Goal: Information Seeking & Learning: Learn about a topic

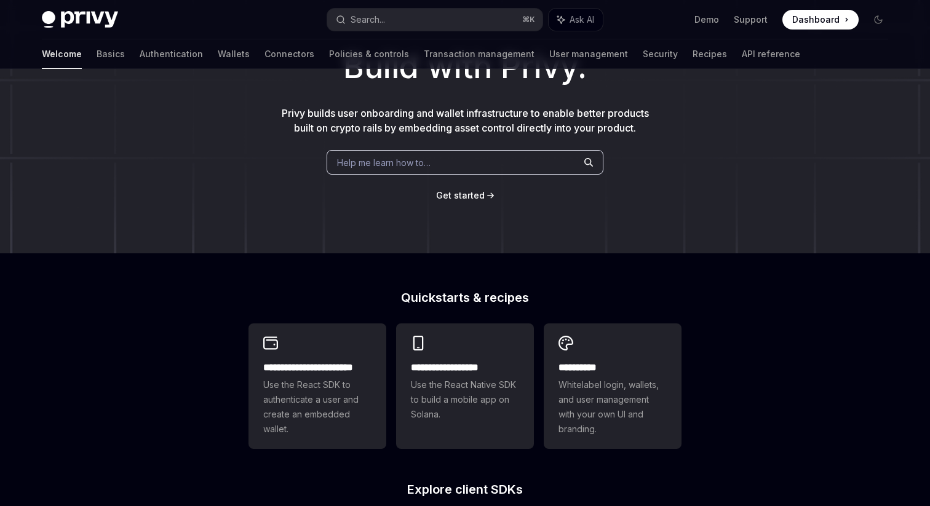
scroll to position [109, 0]
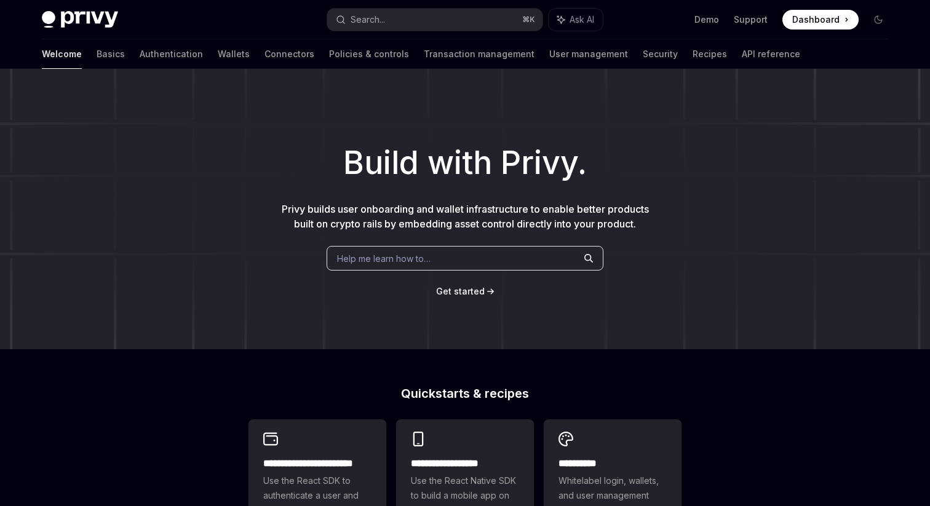
click at [422, 215] on span "Privy builds user onboarding and wallet infrastructure to enable better product…" at bounding box center [465, 216] width 367 height 27
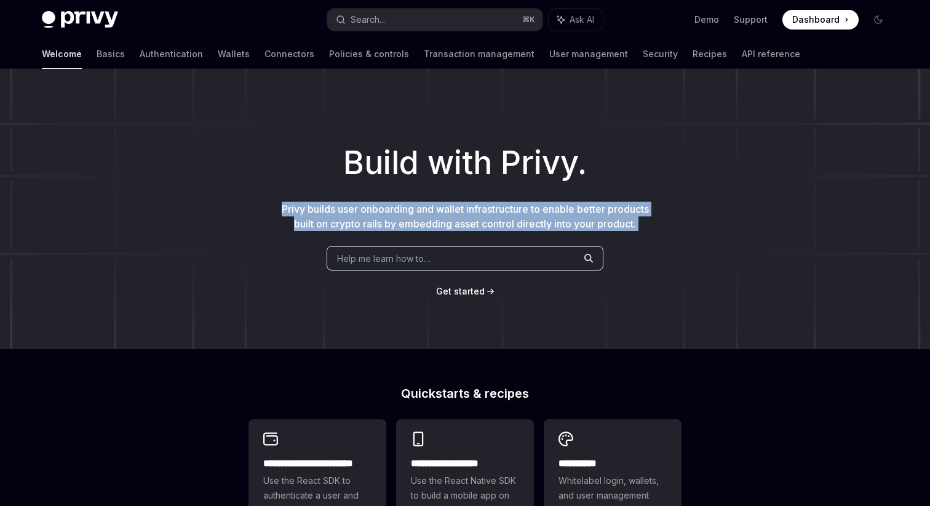
click at [422, 215] on span "Privy builds user onboarding and wallet infrastructure to enable better product…" at bounding box center [465, 216] width 367 height 27
click at [218, 59] on link "Wallets" at bounding box center [234, 54] width 32 height 30
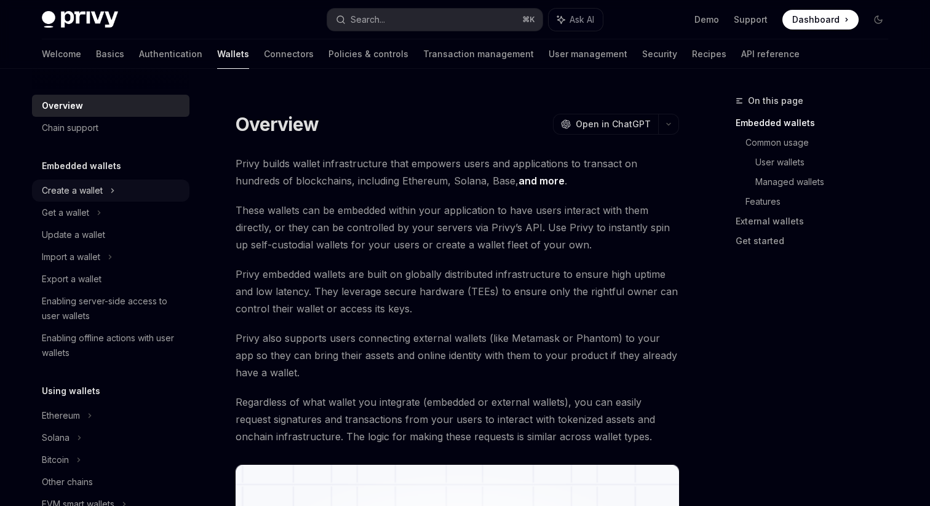
click at [85, 190] on div "Create a wallet" at bounding box center [72, 190] width 61 height 15
type textarea "*"
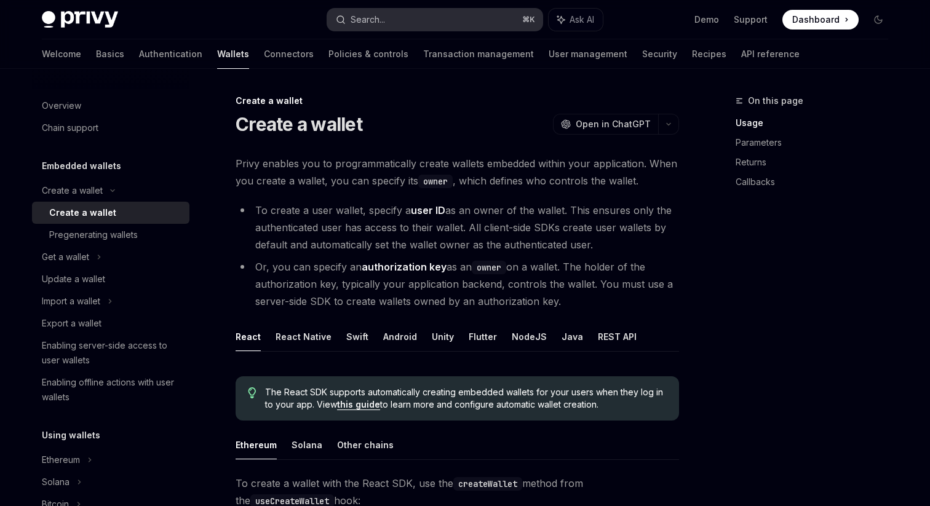
click at [400, 15] on button "Search... ⌘ K" at bounding box center [434, 20] width 215 height 22
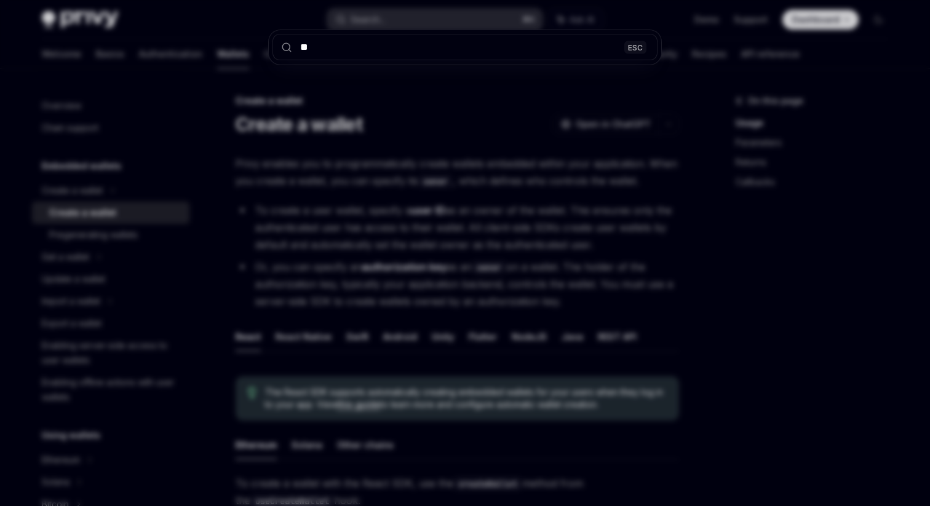
type input "***"
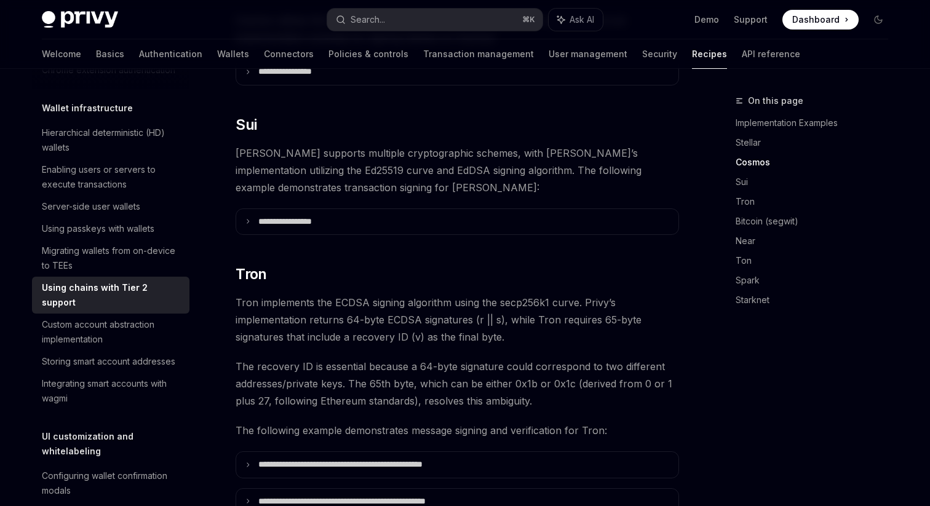
scroll to position [598, 0]
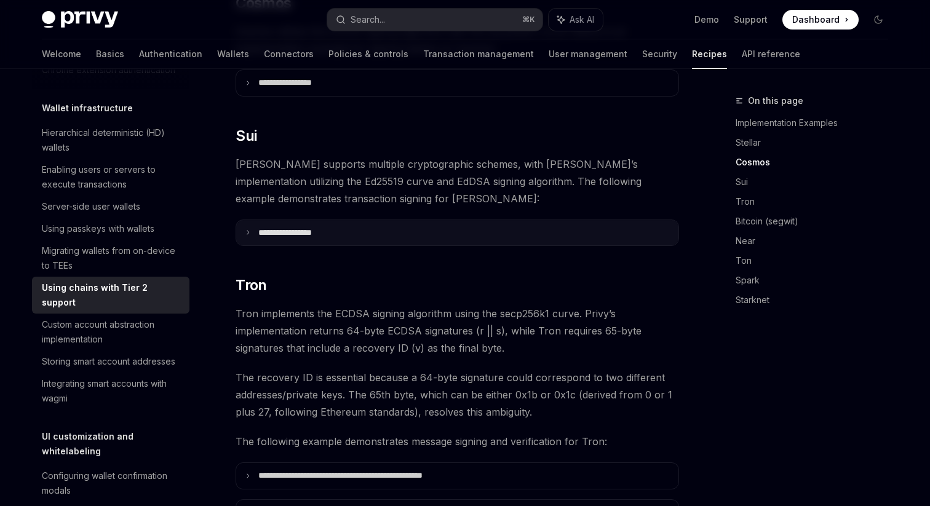
click at [251, 220] on summary "**********" at bounding box center [457, 233] width 442 height 26
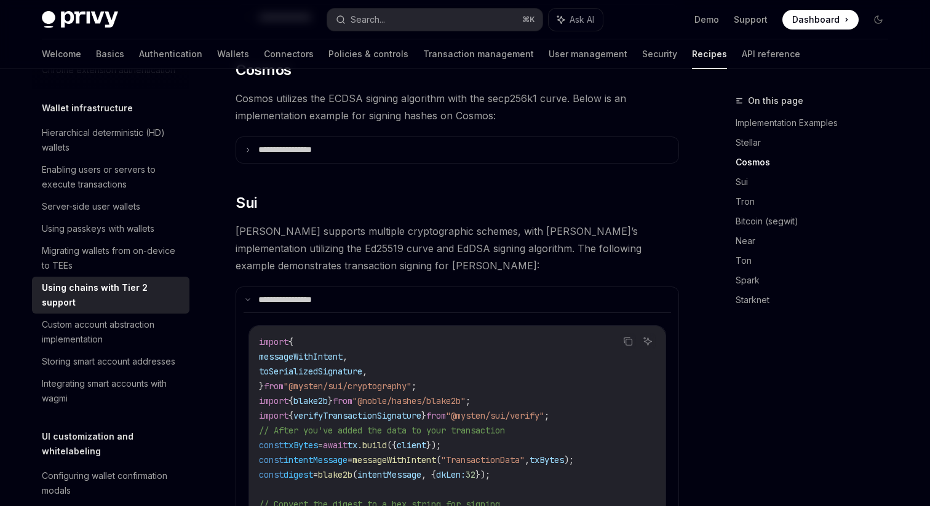
scroll to position [517, 0]
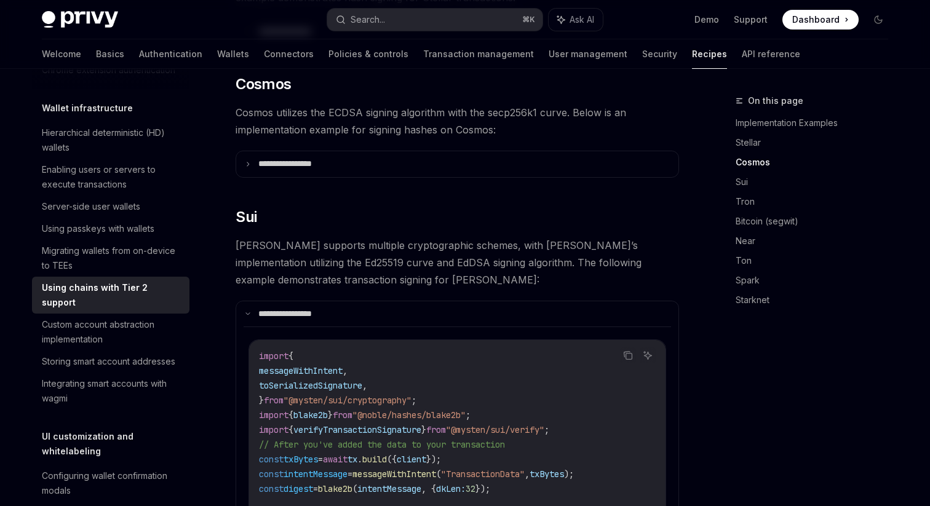
click at [347, 237] on span "Sui supports multiple cryptographic schemes, with Privy’s implementation utiliz…" at bounding box center [456, 263] width 443 height 52
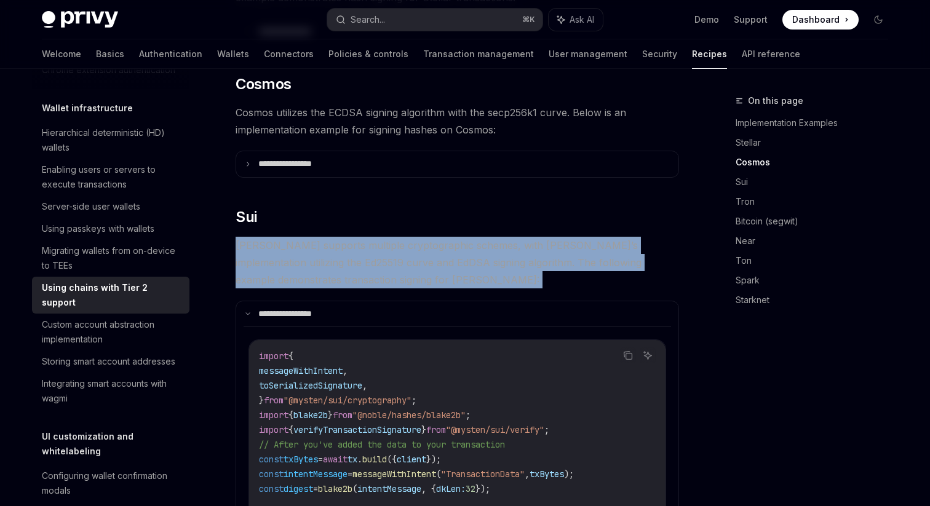
click at [347, 237] on span "Sui supports multiple cryptographic schemes, with Privy’s implementation utiliz…" at bounding box center [456, 263] width 443 height 52
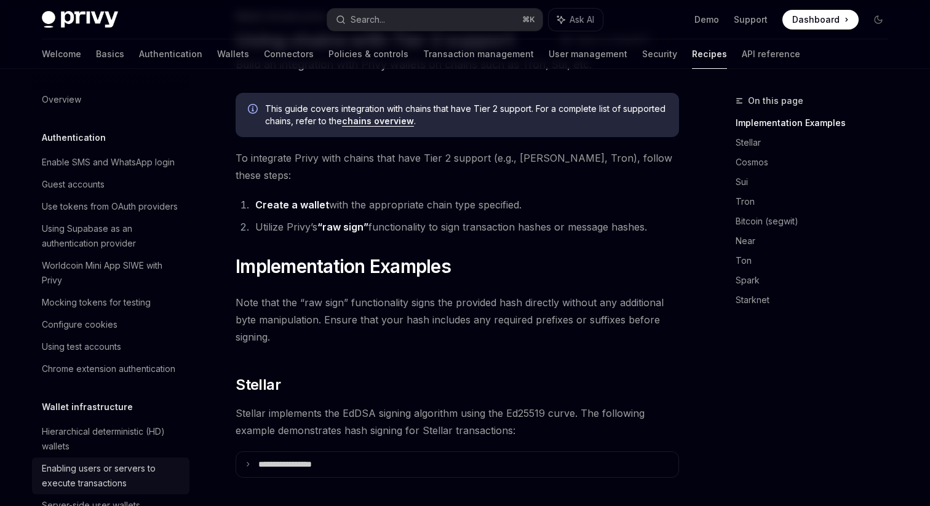
scroll to position [84, 0]
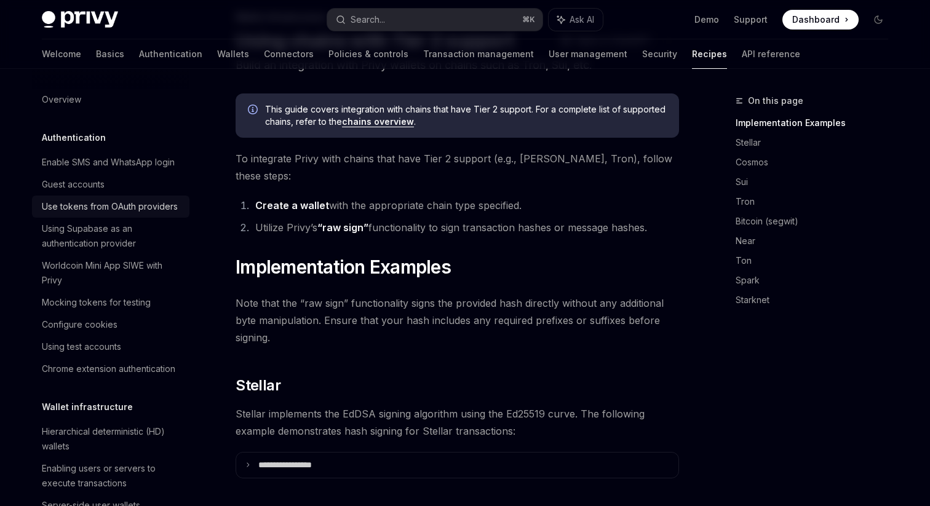
click at [118, 206] on div "Use tokens from OAuth providers" at bounding box center [110, 206] width 136 height 15
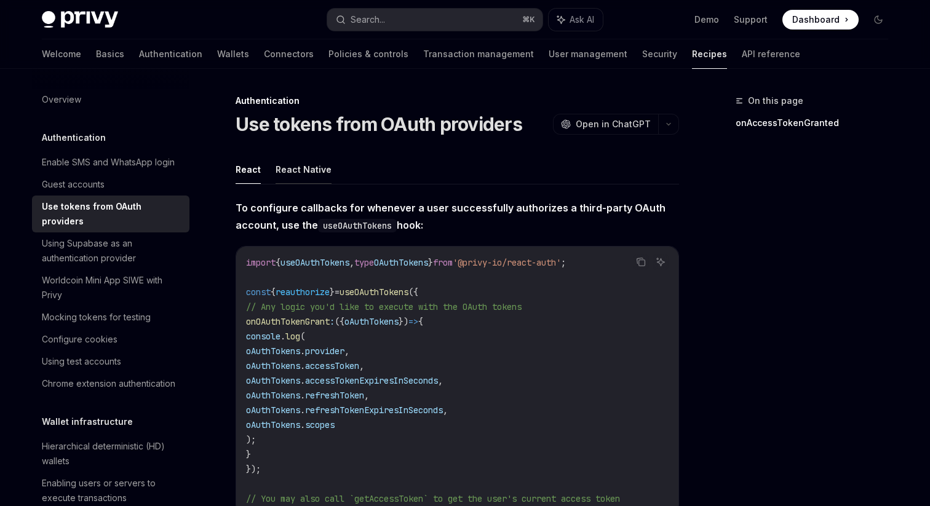
click at [307, 161] on button "React Native" at bounding box center [303, 169] width 56 height 29
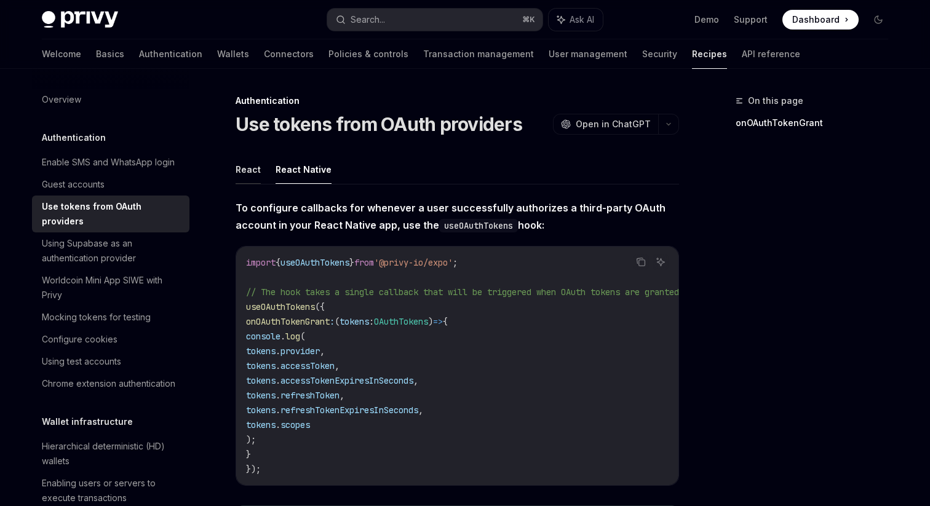
click at [241, 167] on button "React" at bounding box center [247, 169] width 25 height 29
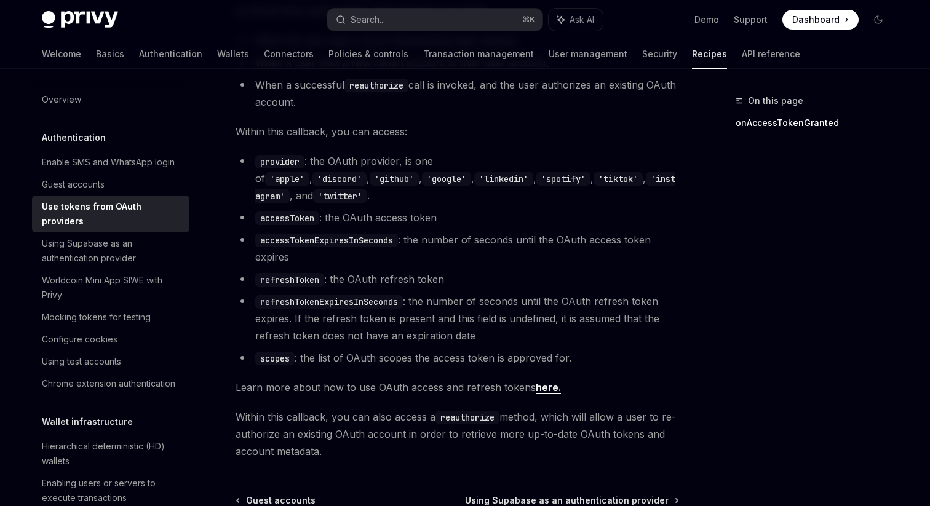
scroll to position [809, 0]
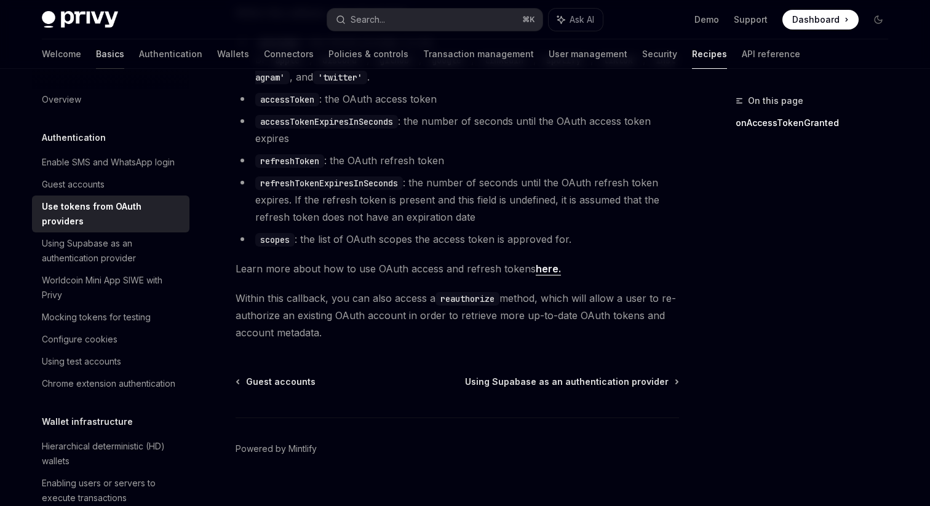
click at [96, 54] on link "Basics" at bounding box center [110, 54] width 28 height 30
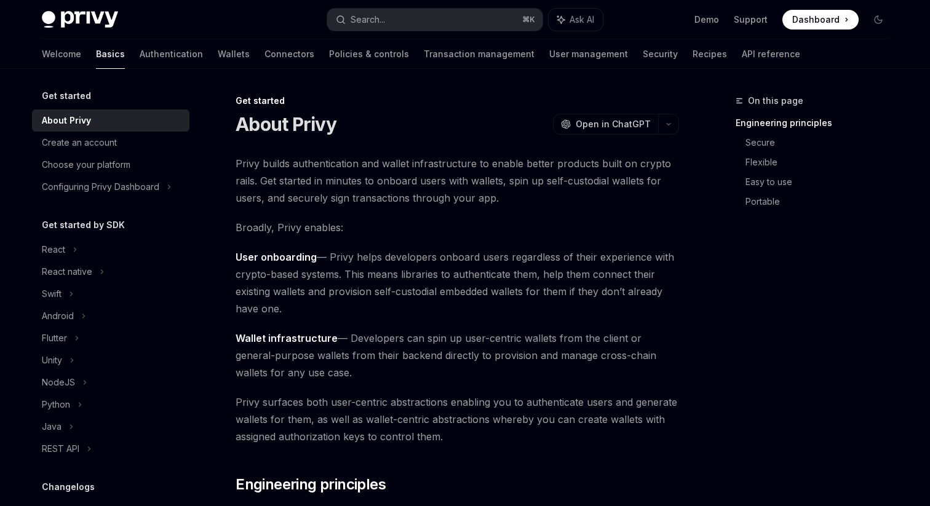
click at [299, 164] on span "Privy builds authentication and wallet infrastructure to enable better products…" at bounding box center [456, 181] width 443 height 52
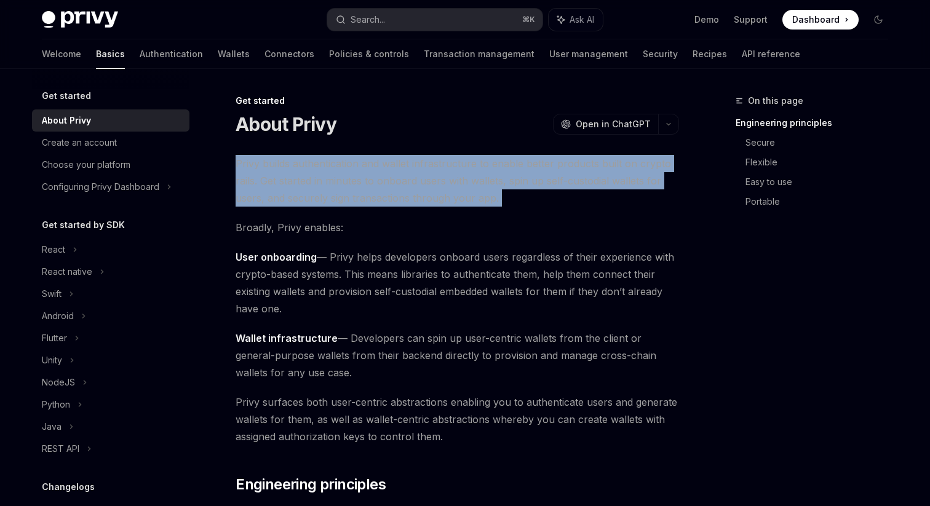
click at [299, 164] on span "Privy builds authentication and wallet infrastructure to enable better products…" at bounding box center [456, 181] width 443 height 52
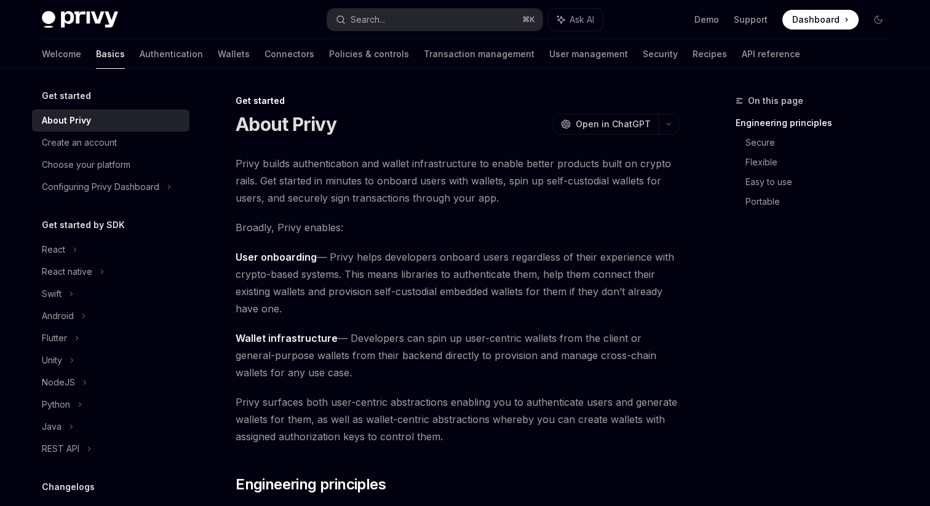
click at [508, 224] on span "Broadly, Privy enables:" at bounding box center [456, 227] width 443 height 17
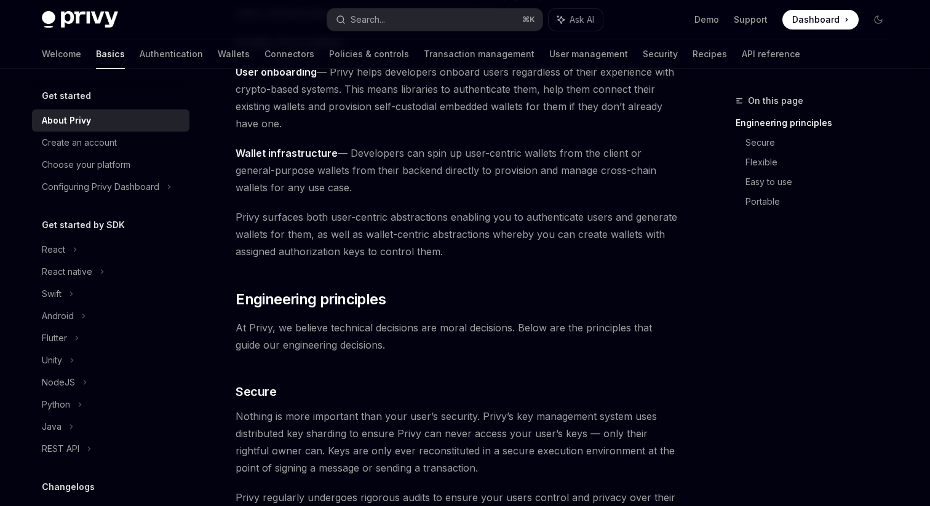
scroll to position [186, 0]
click at [349, 221] on span "Privy surfaces both user-centric abstractions enabling you to authenticate user…" at bounding box center [456, 233] width 443 height 52
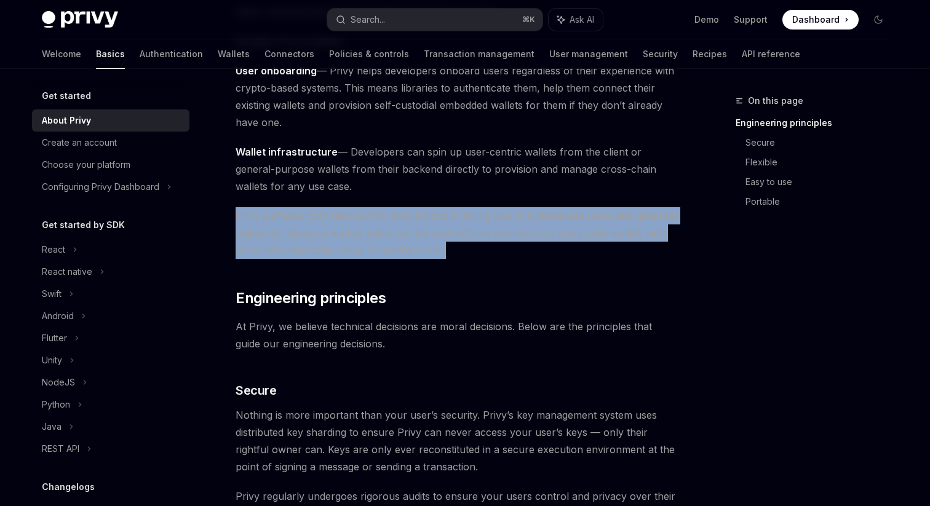
click at [349, 221] on span "Privy surfaces both user-centric abstractions enabling you to authenticate user…" at bounding box center [456, 233] width 443 height 52
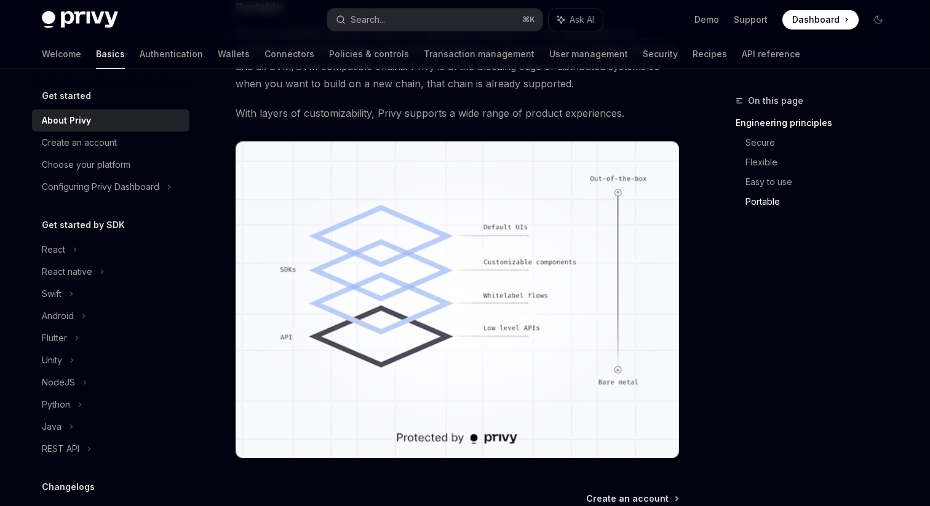
scroll to position [959, 0]
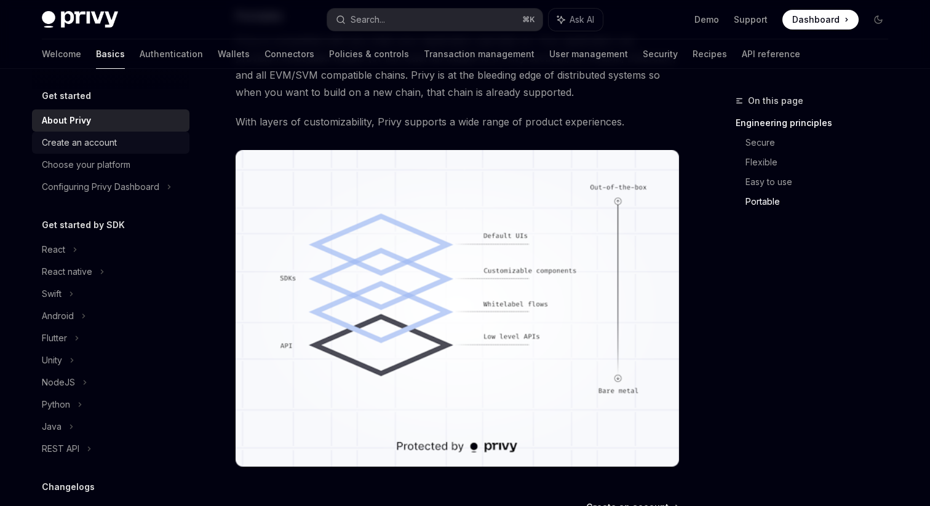
click at [93, 142] on div "Create an account" at bounding box center [79, 142] width 75 height 15
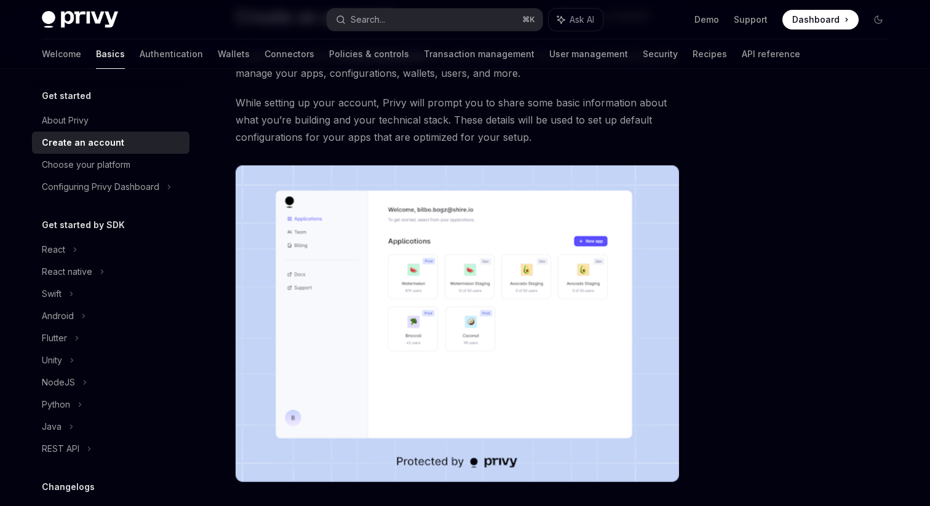
scroll to position [115, 0]
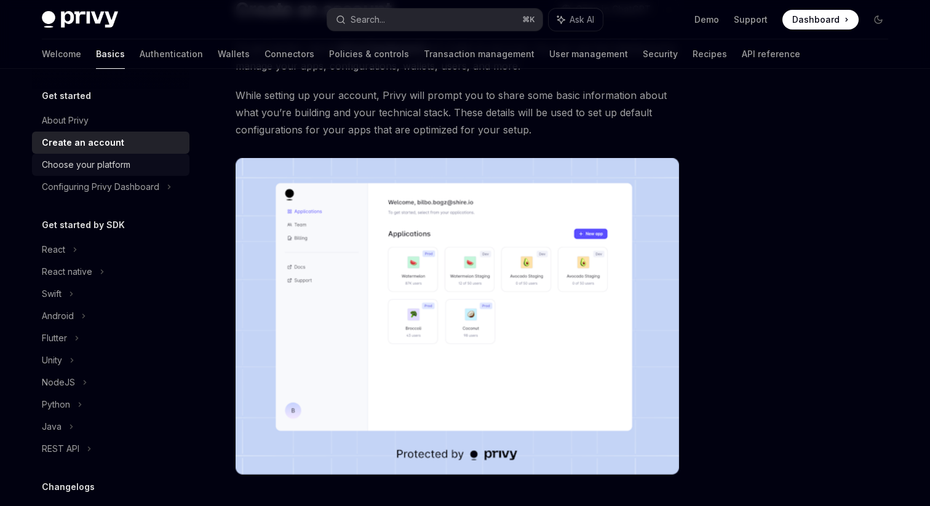
click at [111, 167] on div "Choose your platform" at bounding box center [86, 164] width 89 height 15
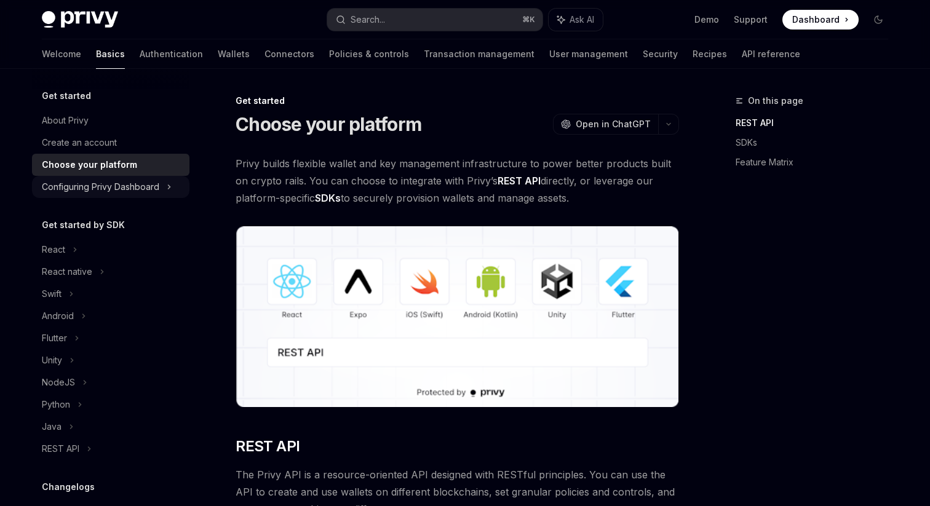
click at [122, 188] on div "Configuring Privy Dashboard" at bounding box center [100, 187] width 117 height 15
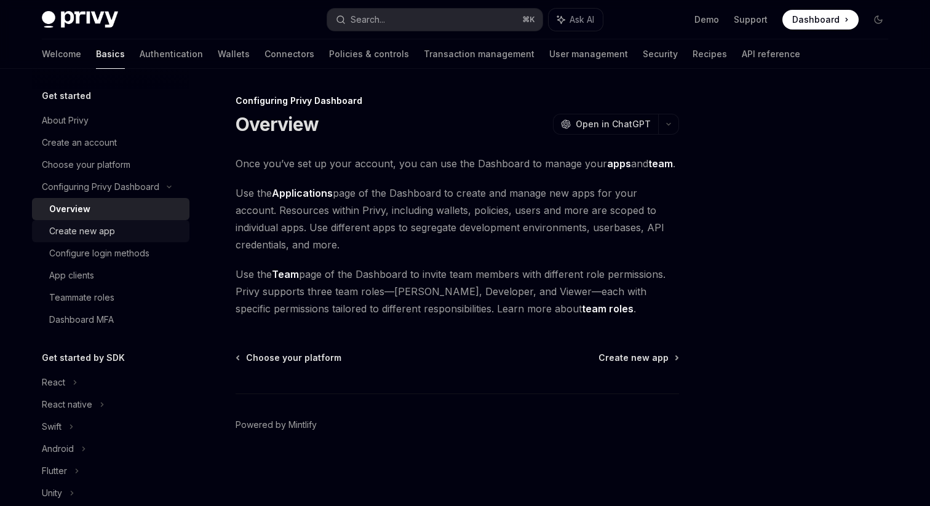
click at [107, 240] on link "Create new app" at bounding box center [110, 231] width 157 height 22
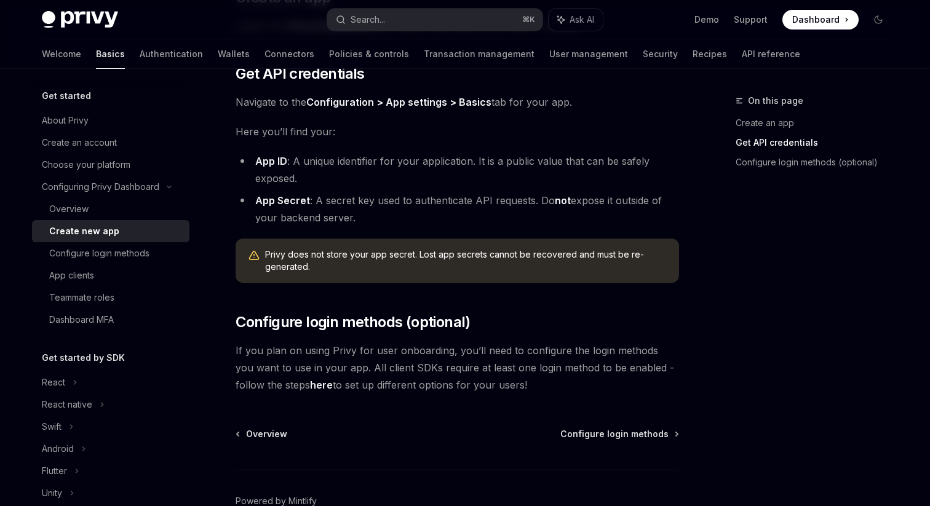
scroll to position [358, 0]
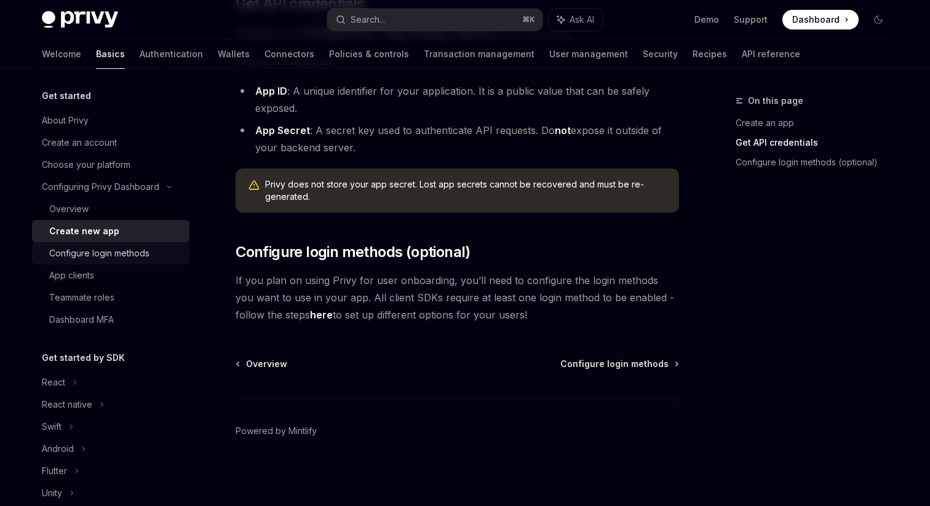
click at [111, 255] on div "Configure login methods" at bounding box center [99, 253] width 100 height 15
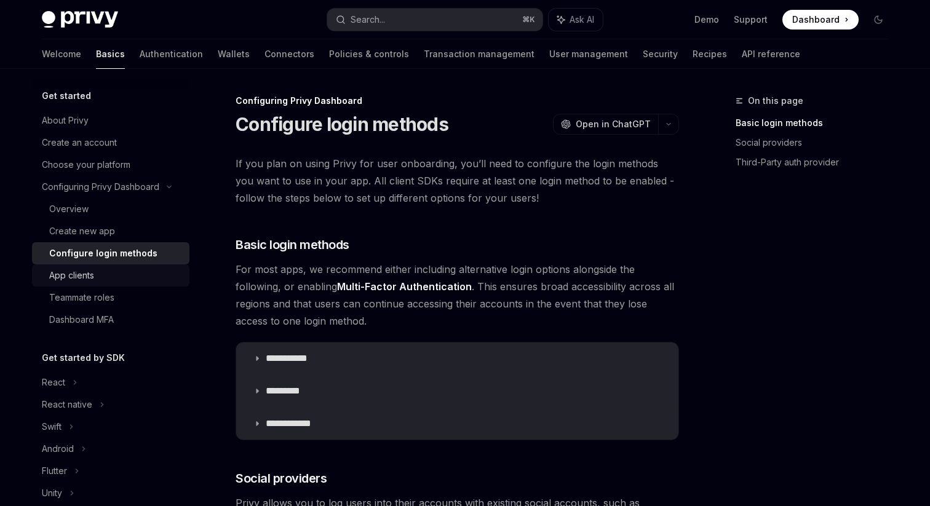
click at [89, 278] on div "App clients" at bounding box center [71, 275] width 45 height 15
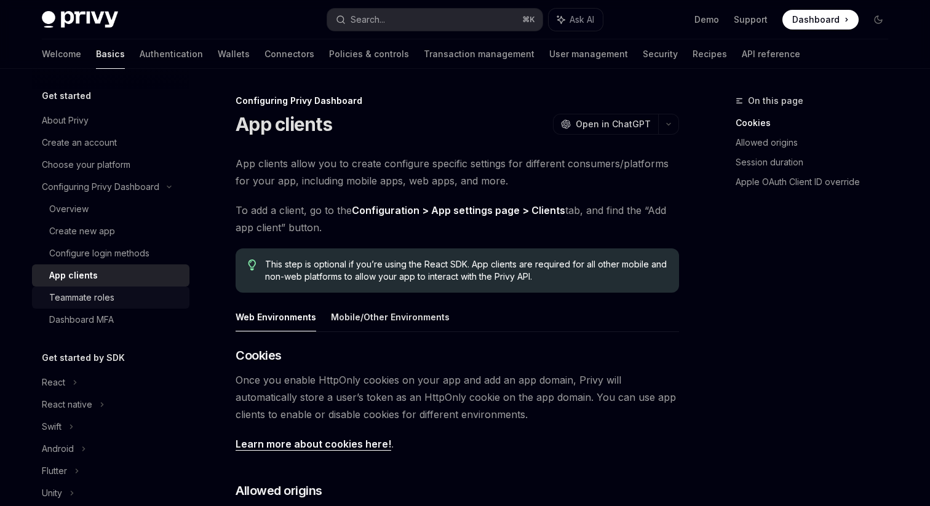
click at [95, 300] on div "Teammate roles" at bounding box center [81, 297] width 65 height 15
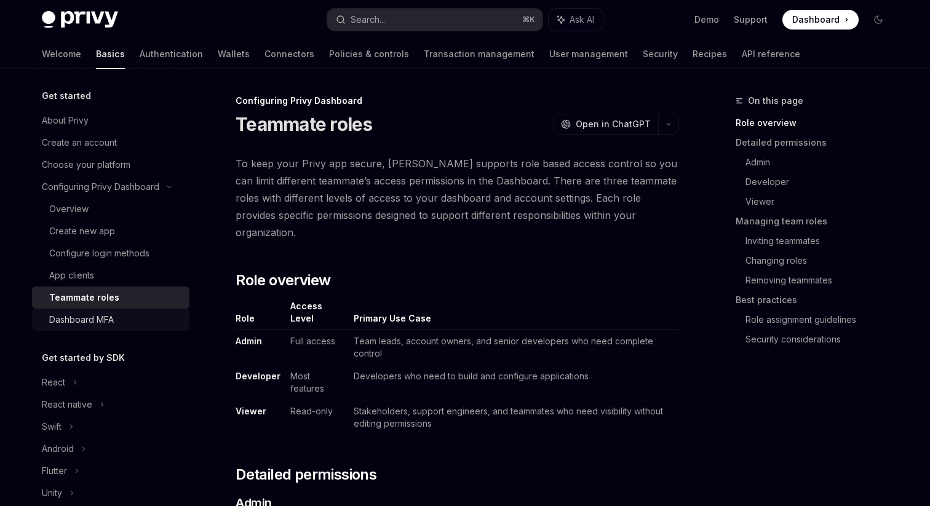
click at [114, 325] on div "Dashboard MFA" at bounding box center [115, 319] width 133 height 15
type textarea "*"
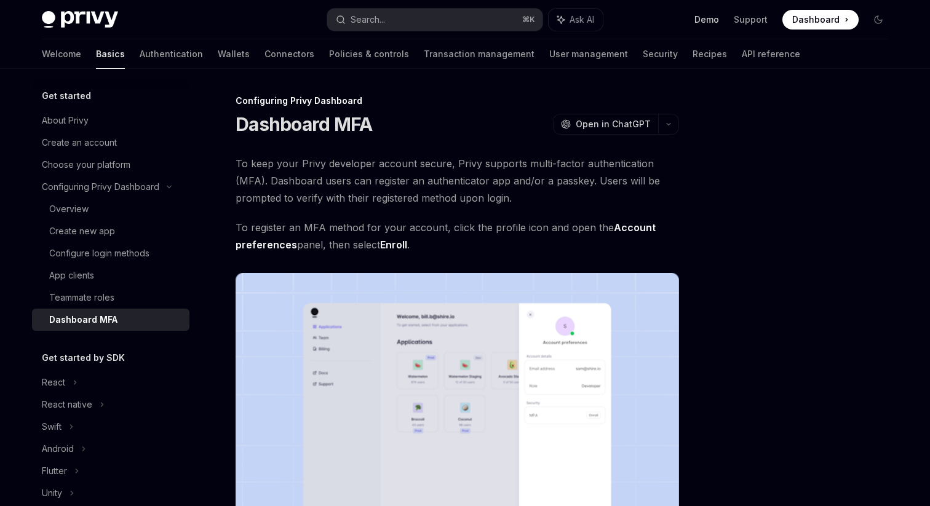
click at [705, 23] on link "Demo" at bounding box center [706, 20] width 25 height 12
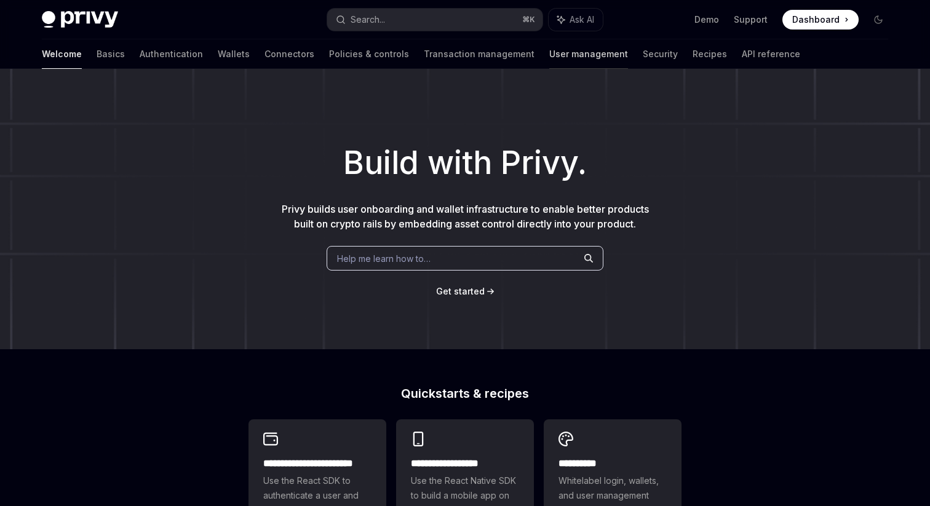
click at [549, 55] on link "User management" at bounding box center [588, 54] width 79 height 30
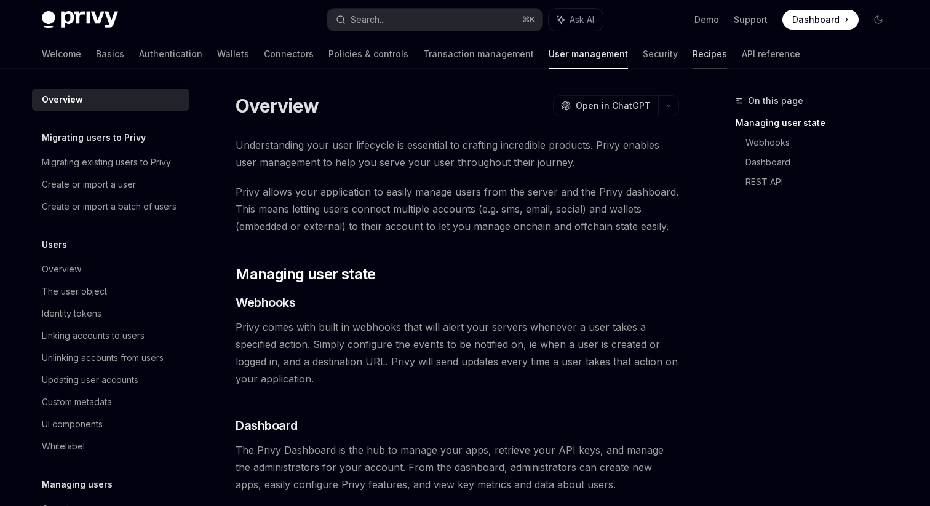
click at [692, 57] on link "Recipes" at bounding box center [709, 54] width 34 height 30
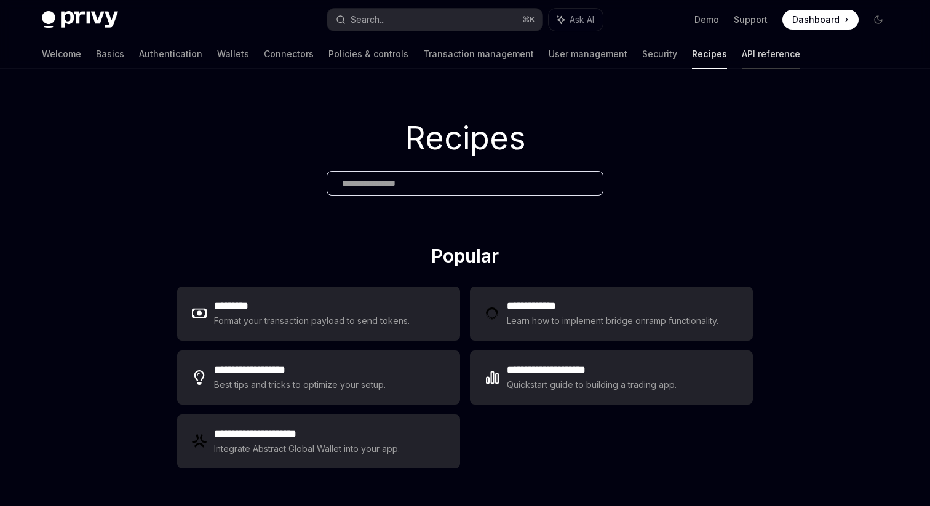
click at [741, 61] on link "API reference" at bounding box center [770, 54] width 58 height 30
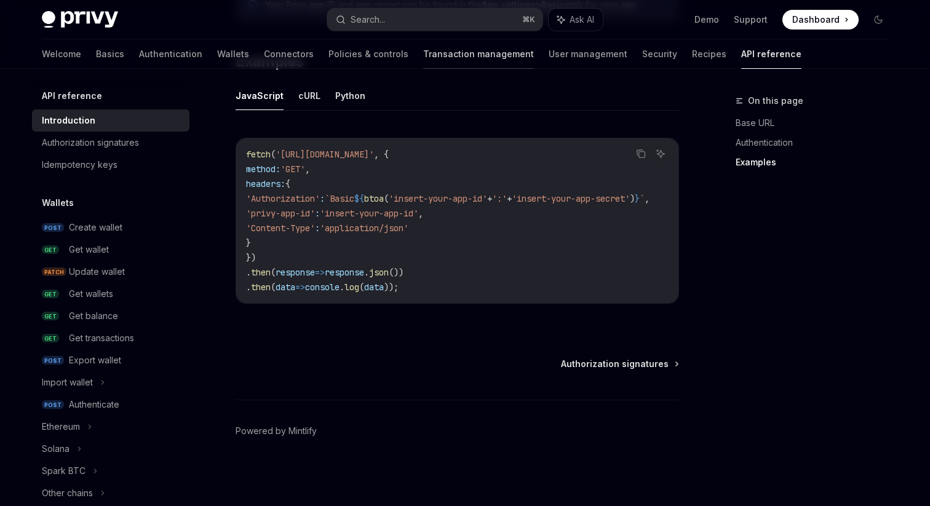
click at [423, 65] on link "Transaction management" at bounding box center [478, 54] width 111 height 30
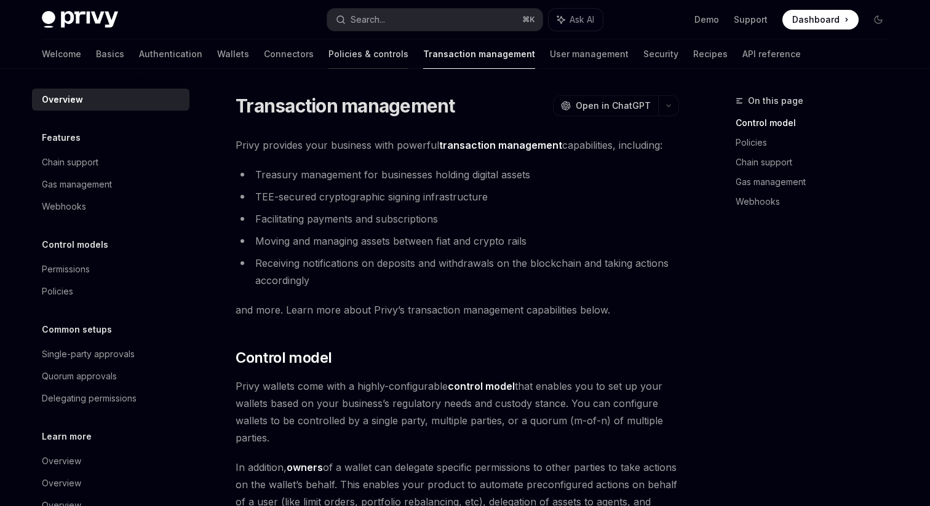
click at [328, 61] on link "Policies & controls" at bounding box center [368, 54] width 80 height 30
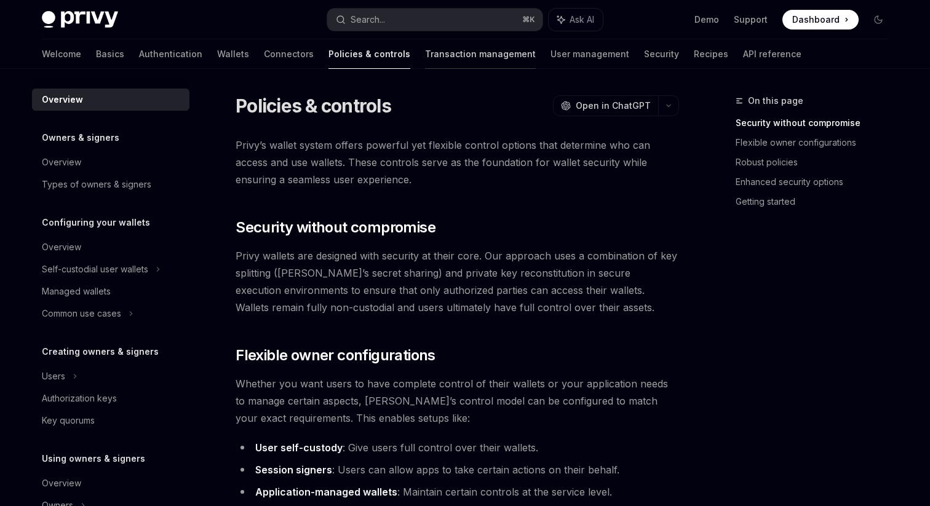
click at [425, 53] on link "Transaction management" at bounding box center [480, 54] width 111 height 30
type textarea "*"
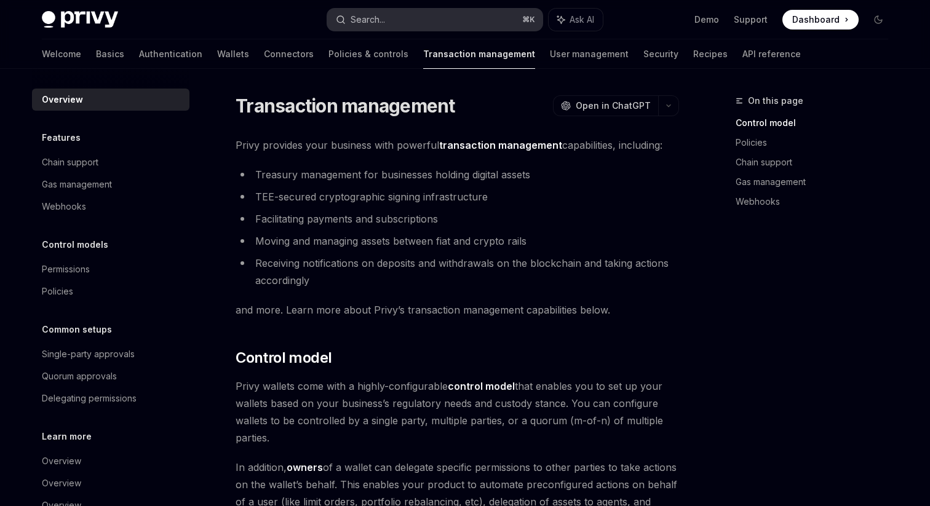
click at [431, 23] on button "Search... ⌘ K" at bounding box center [434, 20] width 215 height 22
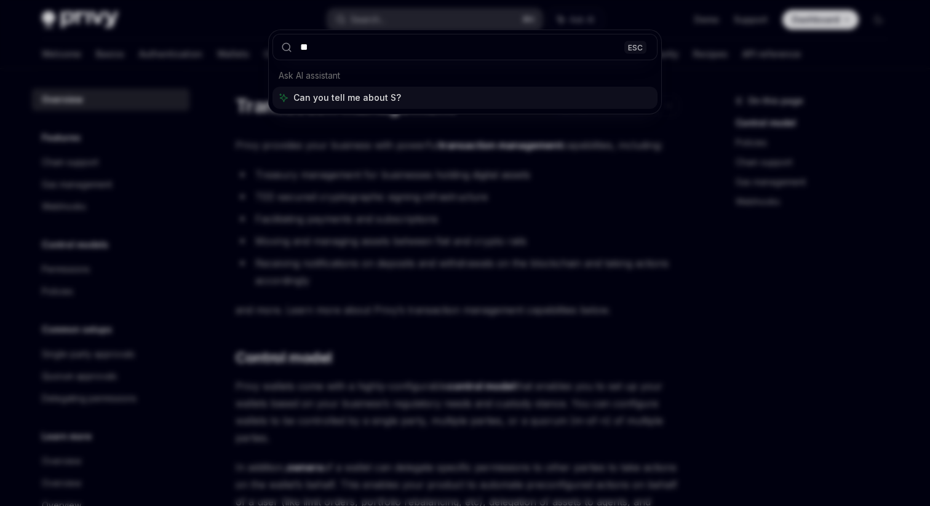
type input "***"
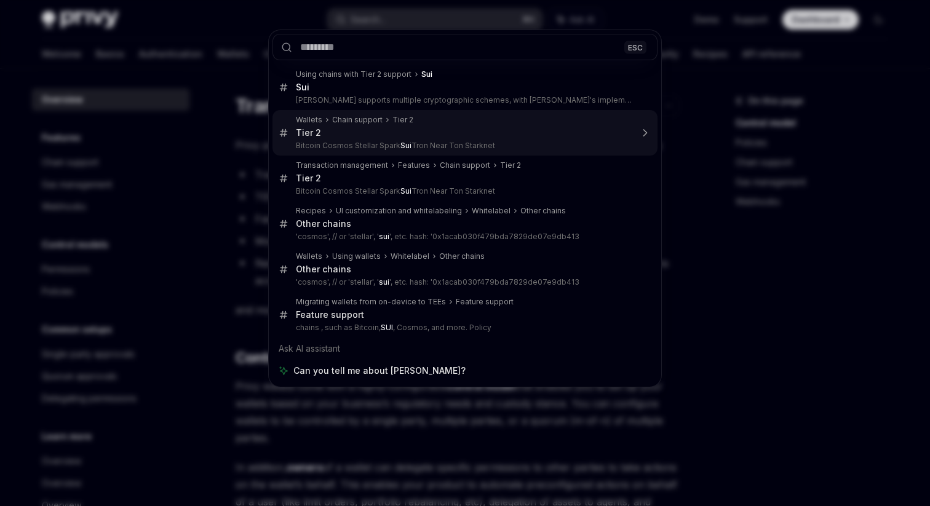
type textarea "*"
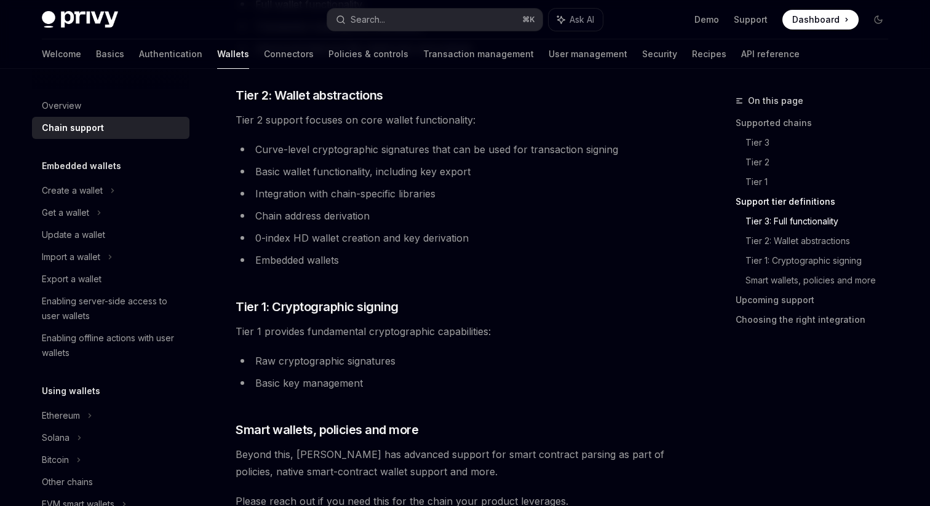
scroll to position [832, 0]
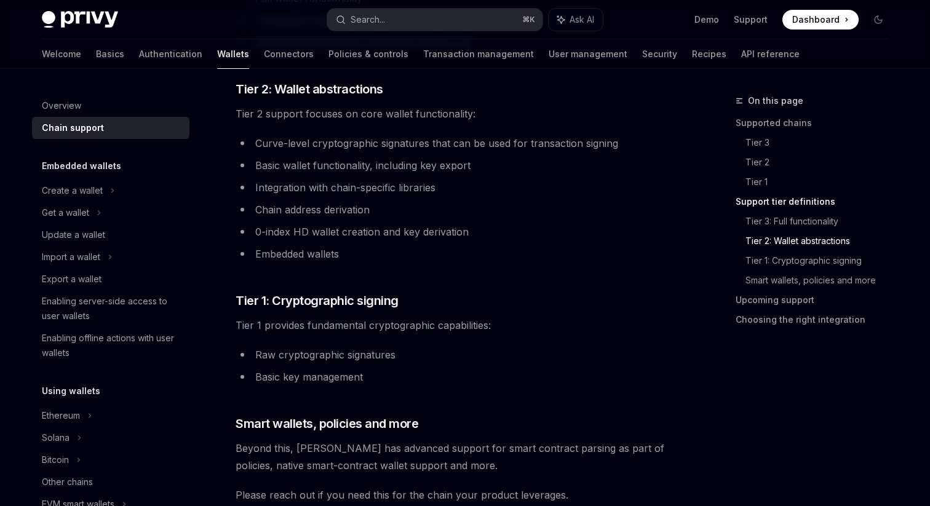
click at [791, 243] on link "Tier 2: Wallet abstractions" at bounding box center [821, 241] width 152 height 20
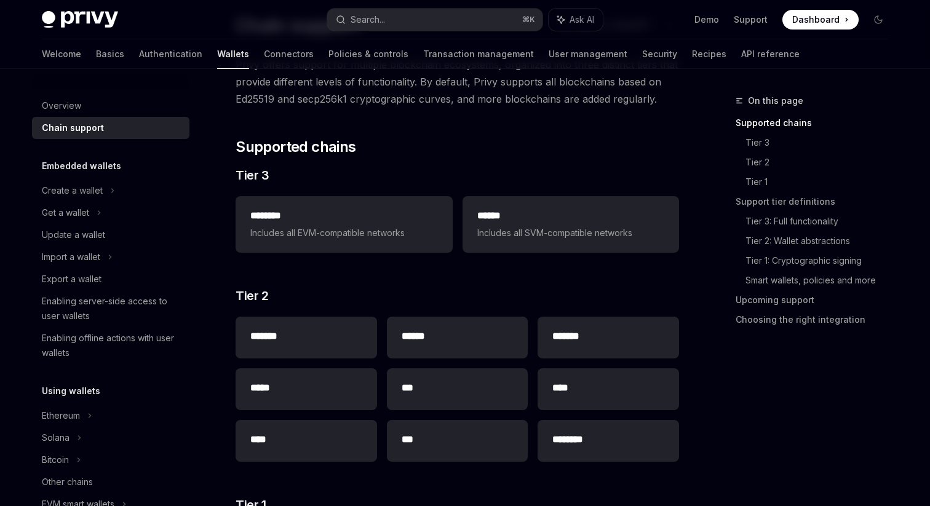
scroll to position [101, 0]
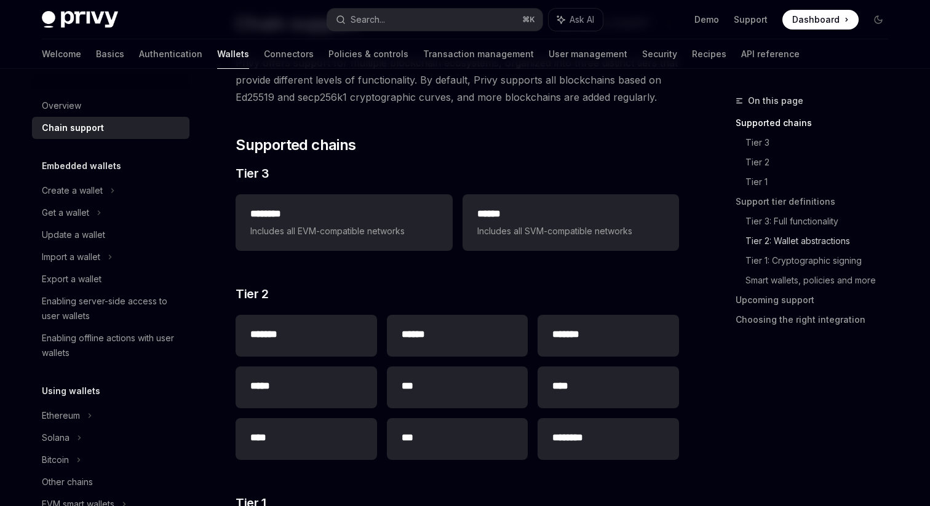
click at [778, 244] on link "Tier 2: Wallet abstractions" at bounding box center [821, 241] width 152 height 20
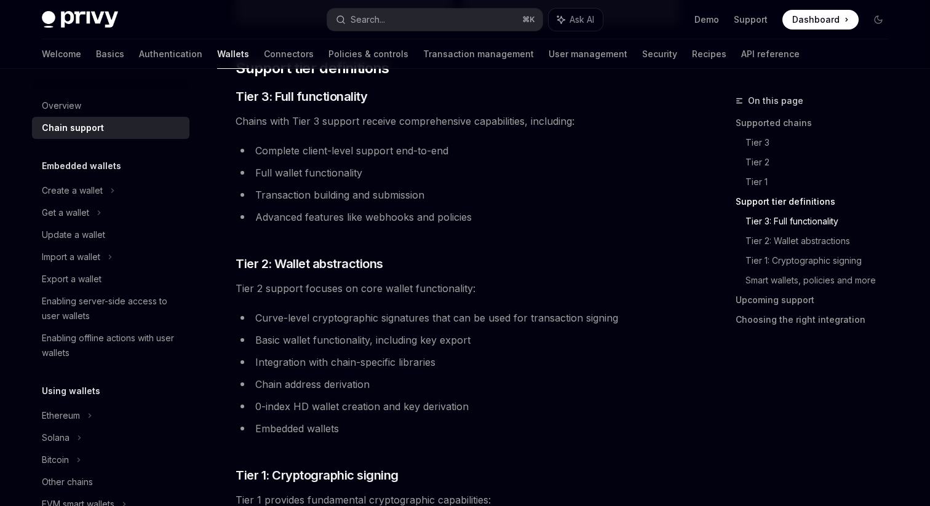
scroll to position [647, 0]
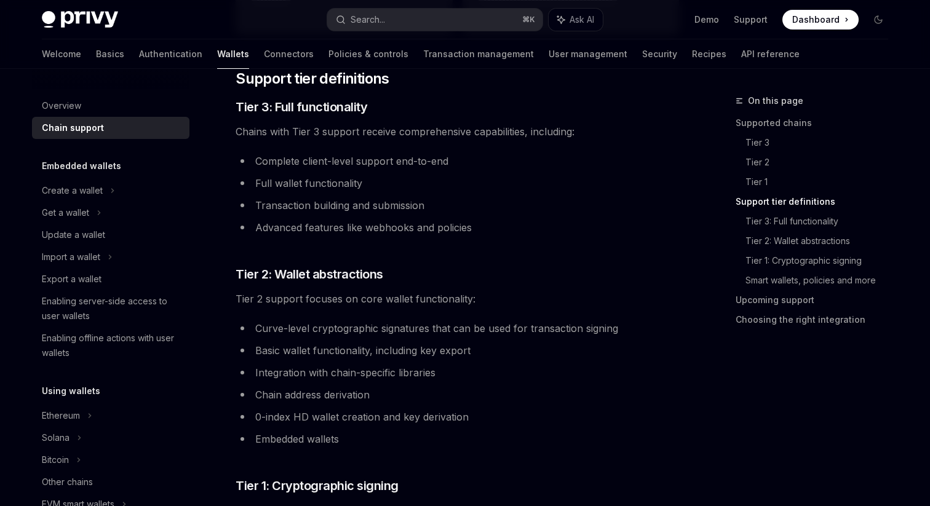
click at [293, 207] on li "Transaction building and submission" at bounding box center [456, 205] width 443 height 17
click at [309, 230] on li "Advanced features like webhooks and policies" at bounding box center [456, 227] width 443 height 17
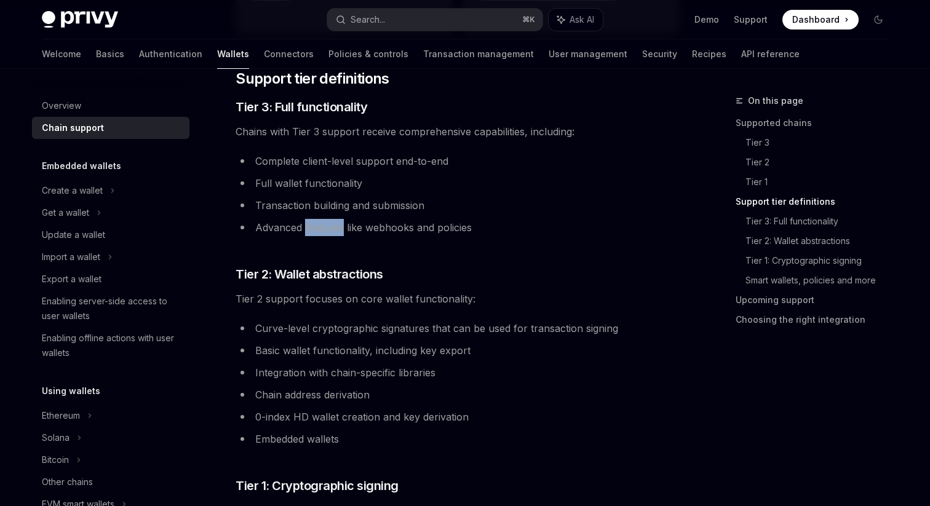
click at [309, 230] on li "Advanced features like webhooks and policies" at bounding box center [456, 227] width 443 height 17
click at [392, 341] on ul "Curve-level cryptographic signatures that can be used for transaction signing B…" at bounding box center [456, 384] width 443 height 128
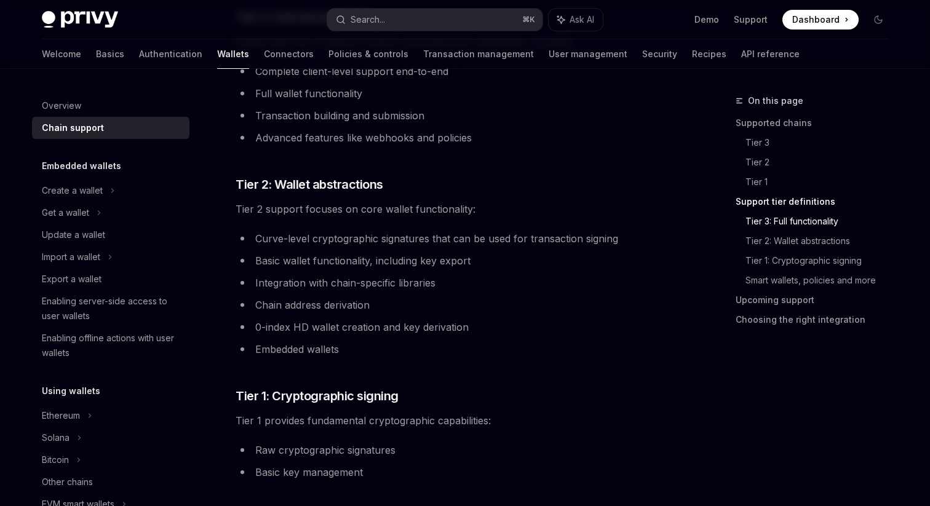
scroll to position [738, 0]
click at [388, 239] on li "Curve-level cryptographic signatures that can be used for transaction signing" at bounding box center [456, 236] width 443 height 17
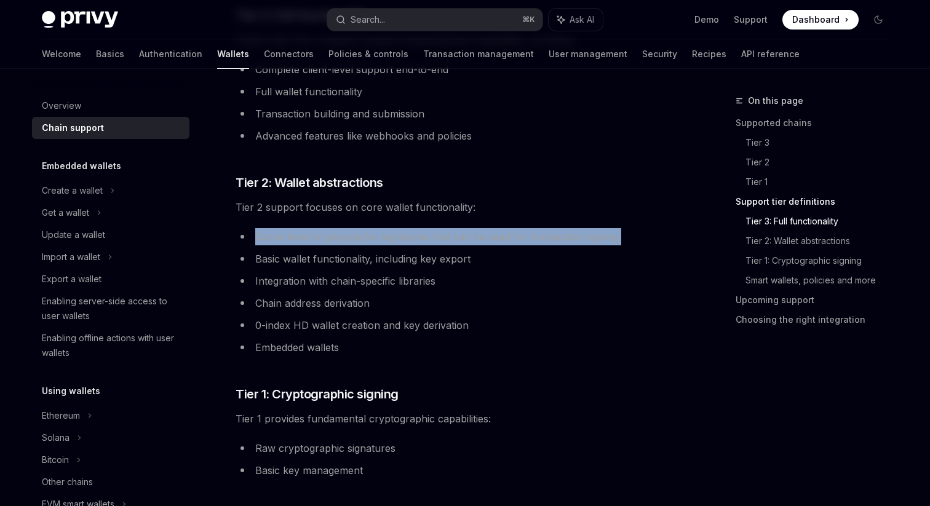
click at [388, 239] on li "Curve-level cryptographic signatures that can be used for transaction signing" at bounding box center [456, 236] width 443 height 17
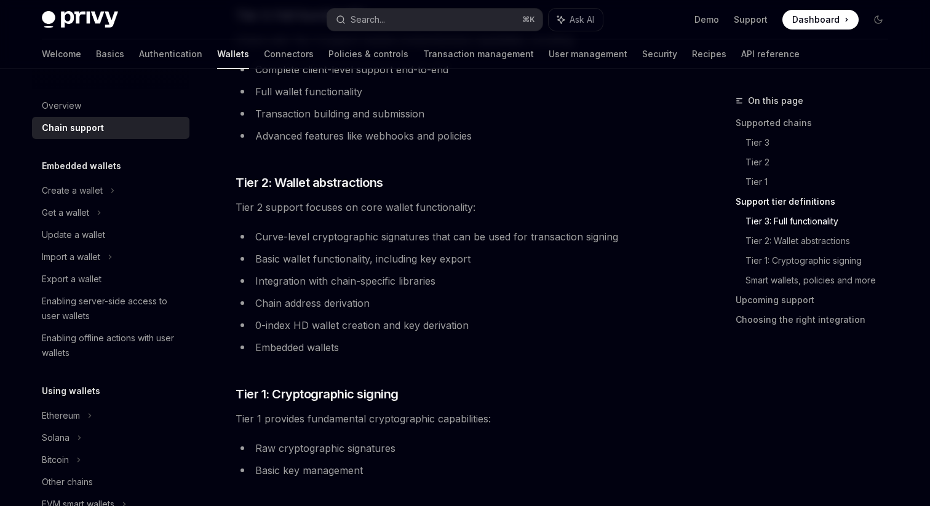
click at [371, 256] on li "Basic wallet functionality, including key export" at bounding box center [456, 258] width 443 height 17
click at [352, 282] on li "Integration with chain-specific libraries" at bounding box center [456, 280] width 443 height 17
click at [341, 323] on li "0-index HD wallet creation and key derivation" at bounding box center [456, 325] width 443 height 17
